Goal: Communication & Community: Ask a question

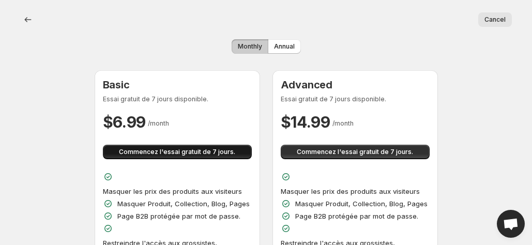
click at [210, 148] on span "Commencez l'essai gratuit de 7 jours." at bounding box center [177, 152] width 116 height 8
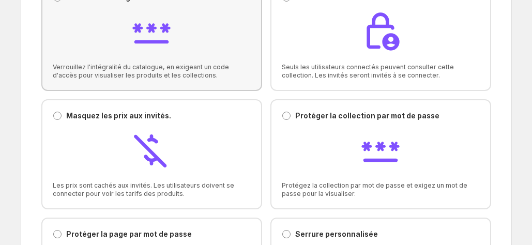
scroll to position [99, 0]
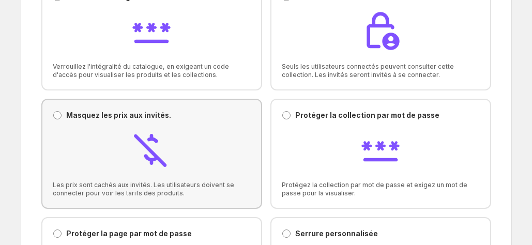
click at [236, 129] on div at bounding box center [152, 151] width 198 height 44
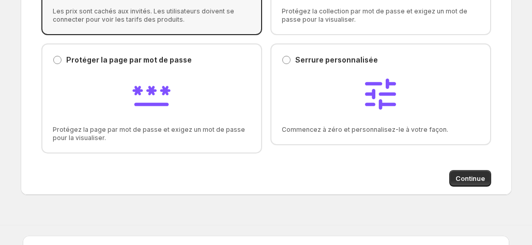
scroll to position [300, 0]
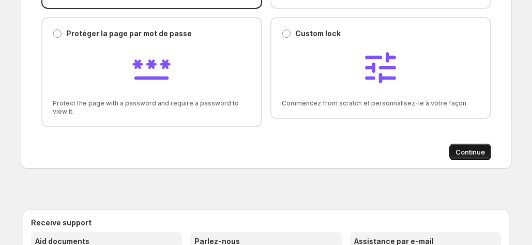
click at [459, 152] on span "Continue" at bounding box center [470, 152] width 29 height 10
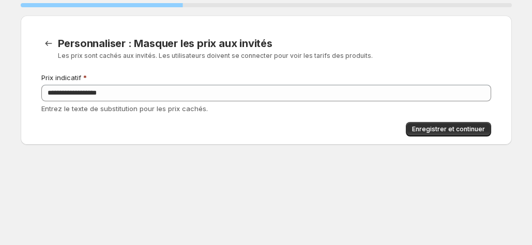
scroll to position [0, 0]
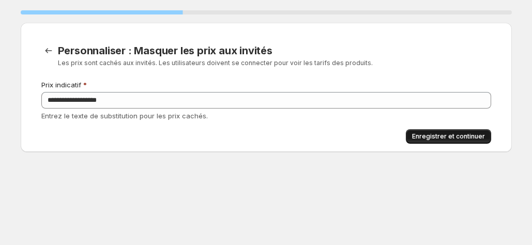
click at [424, 137] on span "Enregistrer et continuer" at bounding box center [448, 136] width 73 height 8
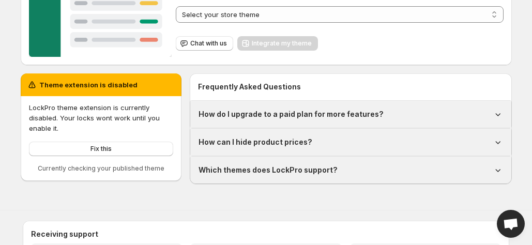
scroll to position [188, 0]
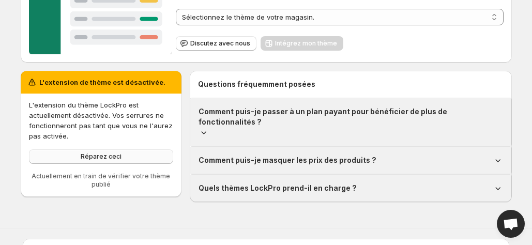
click at [95, 157] on span "Réparez ceci" at bounding box center [101, 157] width 41 height 8
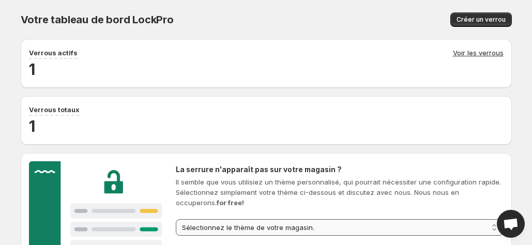
click at [188, 219] on select "**********" at bounding box center [339, 227] width 327 height 17
select select "******"
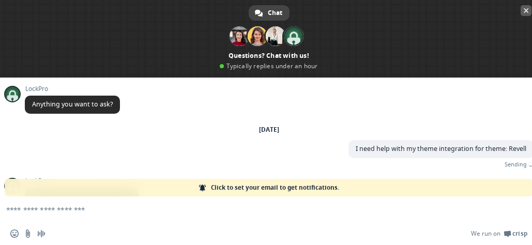
scroll to position [69, 0]
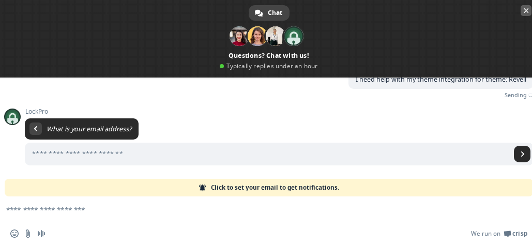
click at [522, 11] on span "Close chat" at bounding box center [526, 10] width 11 height 11
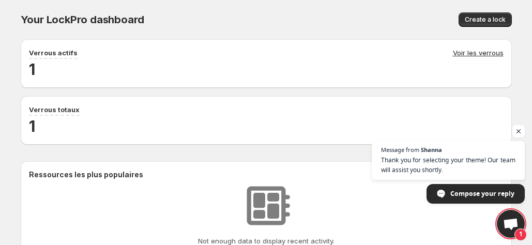
scroll to position [27, 0]
click at [505, 222] on span "Open chat" at bounding box center [511, 224] width 17 height 13
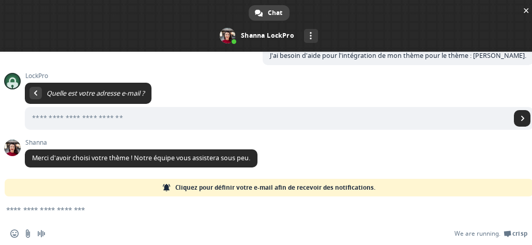
click at [126, 218] on textarea "Compose your message..." at bounding box center [256, 210] width 501 height 26
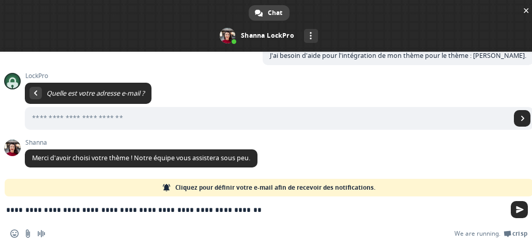
type textarea "**********"
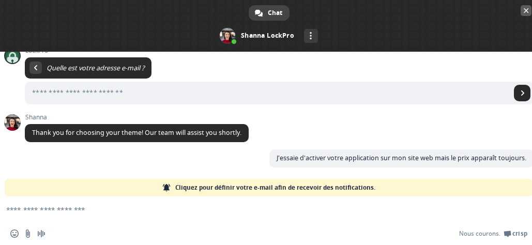
scroll to position [53, 0]
paste textarea "**********"
type textarea "**********"
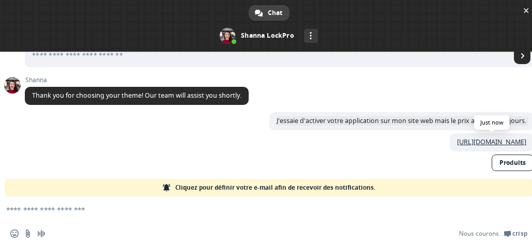
scroll to position [96, 0]
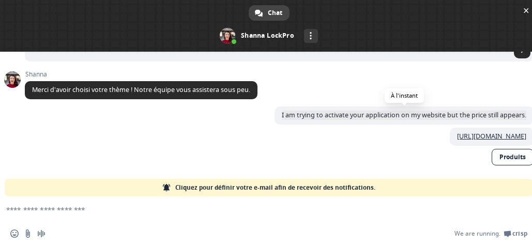
drag, startPoint x: 266, startPoint y: 124, endPoint x: 519, endPoint y: 115, distance: 253.1
click at [519, 115] on span "I am trying to activate your application on my website but the price still appe…" at bounding box center [404, 116] width 259 height 18
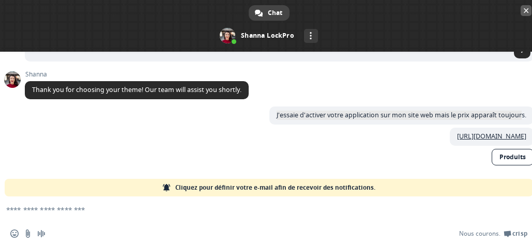
copy span "I am trying to activate your application on my website but the price still appe…"
drag, startPoint x: 269, startPoint y: 117, endPoint x: 520, endPoint y: 116, distance: 250.9
click at [520, 116] on span "J'essaie d'activer votre application sur mon site web mais le prix apparaît tou…" at bounding box center [402, 116] width 264 height 18
copy span "J'essaie d'activer votre application sur mon site web mais le prix apparaît tou…"
